Goal: Navigation & Orientation: Find specific page/section

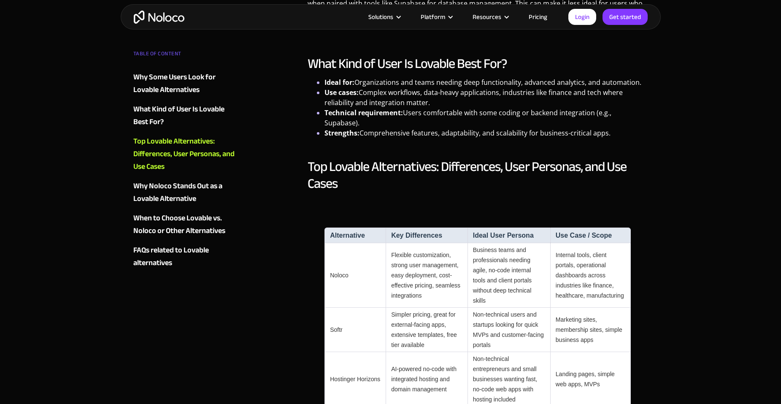
scroll to position [717, 0]
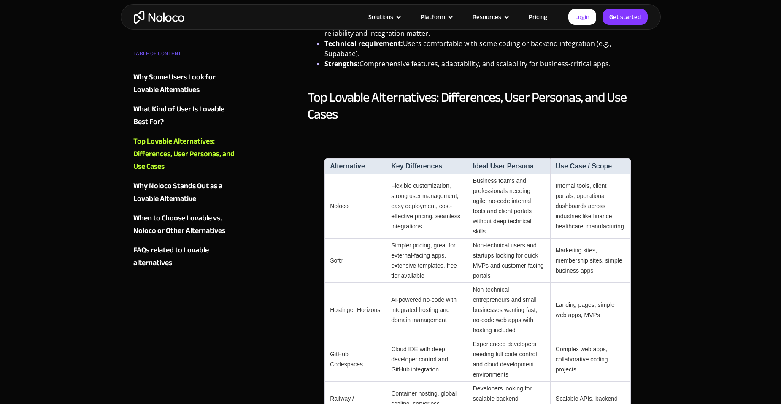
click at [159, 19] on img "home" at bounding box center [159, 17] width 51 height 13
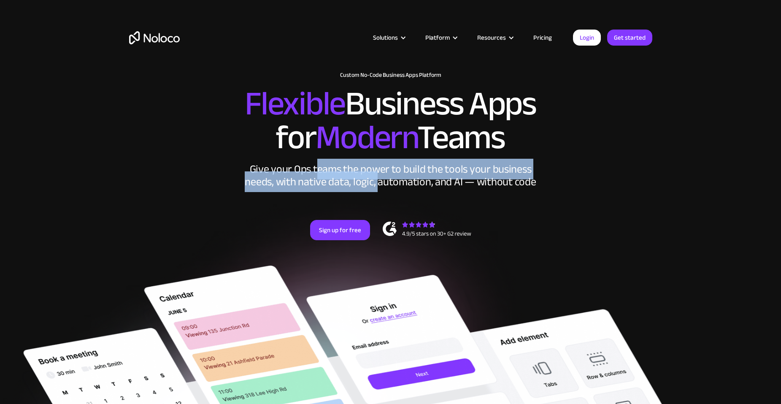
drag, startPoint x: 316, startPoint y: 171, endPoint x: 384, endPoint y: 185, distance: 69.8
click at [384, 185] on div "Give your Ops teams the power to build the tools your business needs, with nati…" at bounding box center [390, 175] width 295 height 25
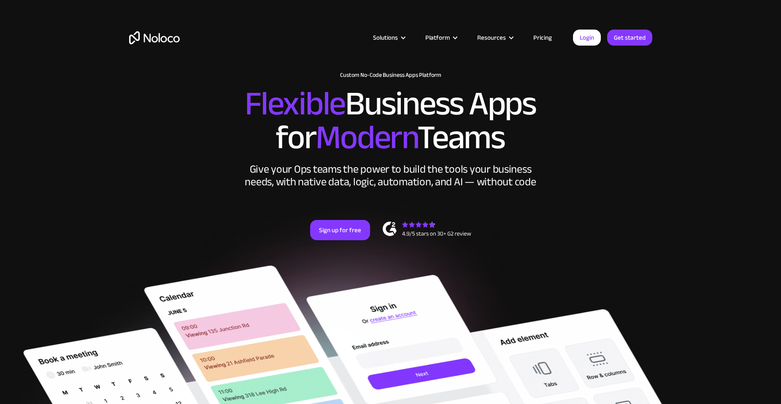
click at [527, 199] on div "New: Connect Noloco to Stripe Custom No-Code Business Apps Platform Flexible Bu…" at bounding box center [391, 164] width 540 height 202
